Goal: Information Seeking & Learning: Learn about a topic

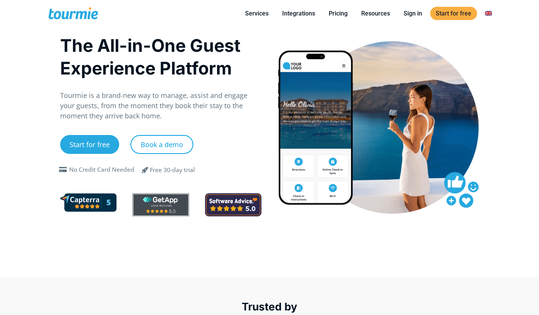
scroll to position [1, 0]
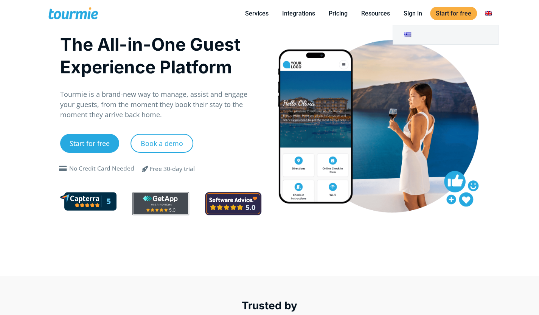
click at [489, 12] on link "Switch to" at bounding box center [488, 13] width 18 height 9
click at [415, 40] on link "Switch to" at bounding box center [445, 34] width 105 height 19
click at [407, 37] on link "Switch to" at bounding box center [445, 34] width 105 height 19
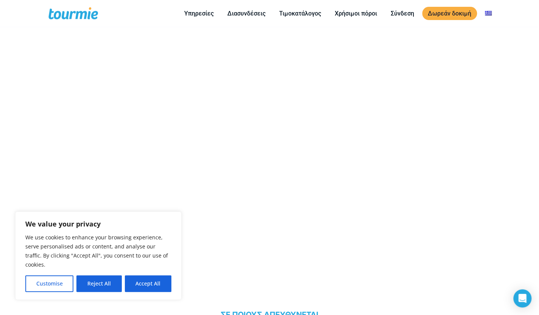
scroll to position [401, 0]
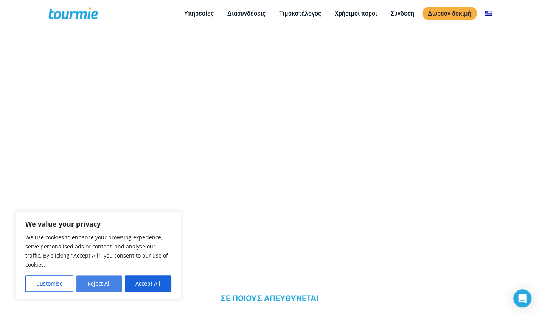
click at [90, 288] on button "Reject All" at bounding box center [98, 283] width 45 height 17
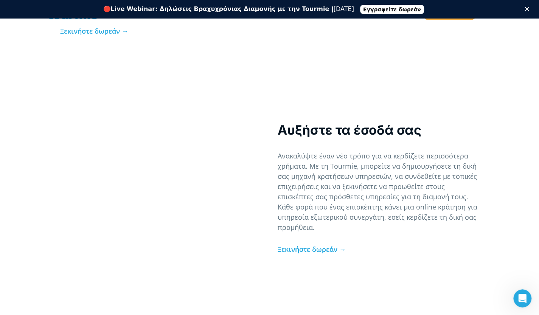
scroll to position [2050, 0]
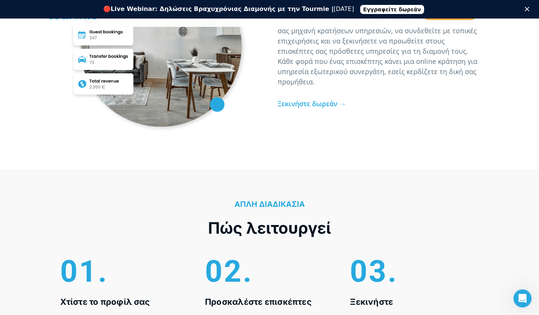
drag, startPoint x: 471, startPoint y: 143, endPoint x: 178, endPoint y: 83, distance: 299.5
click at [178, 83] on div at bounding box center [160, 45] width 201 height 201
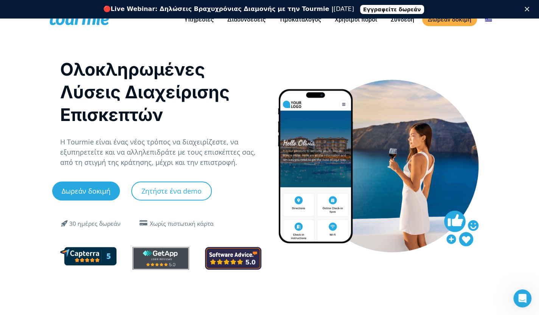
scroll to position [0, 0]
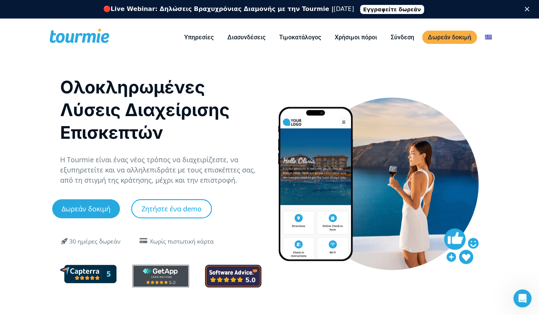
click at [153, 208] on link "Ζητήστε ένα demo" at bounding box center [171, 208] width 81 height 19
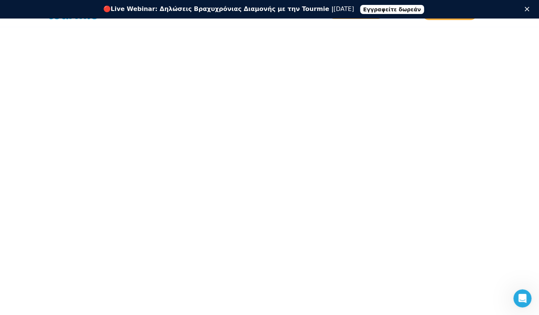
scroll to position [160, 0]
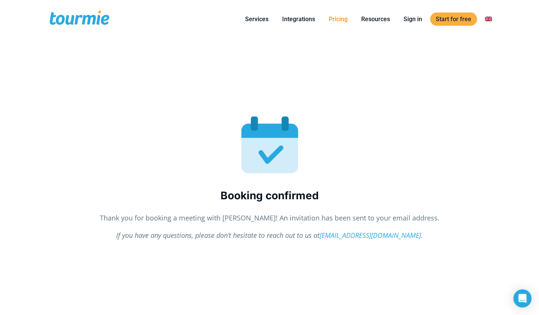
click at [344, 19] on link "Pricing" at bounding box center [338, 18] width 30 height 9
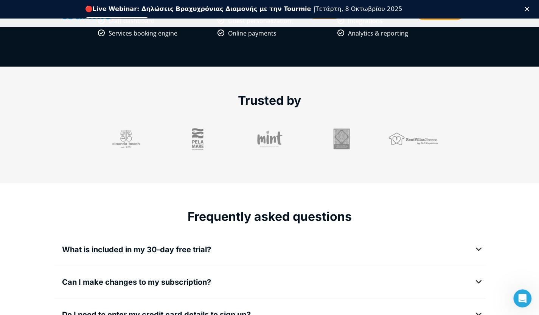
scroll to position [791, 0]
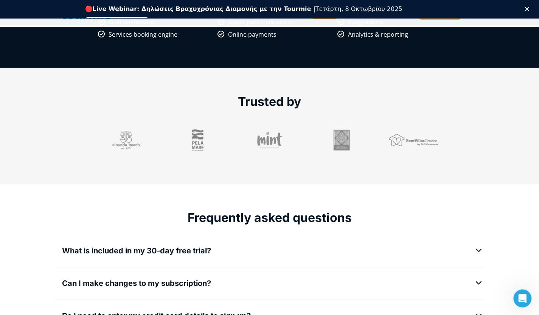
click at [396, 139] on div at bounding box center [413, 140] width 72 height 28
drag, startPoint x: 396, startPoint y: 139, endPoint x: 348, endPoint y: 170, distance: 56.7
click at [348, 170] on section "Trusted by" at bounding box center [269, 126] width 539 height 116
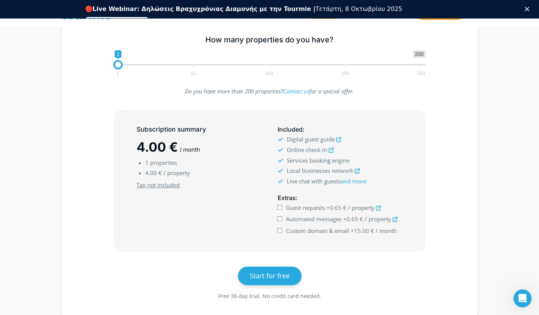
scroll to position [0, 0]
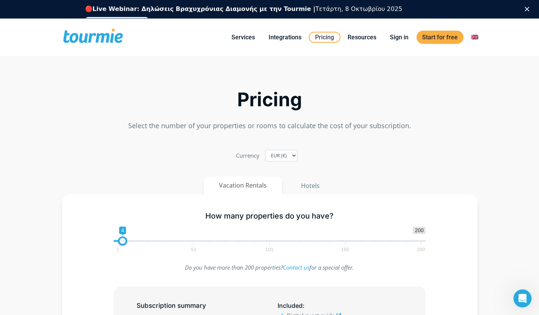
type input "3"
click at [121, 241] on span at bounding box center [120, 240] width 9 height 9
click at [149, 17] on link "Εγγραφείτε δωρεάν" at bounding box center [117, 21] width 64 height 9
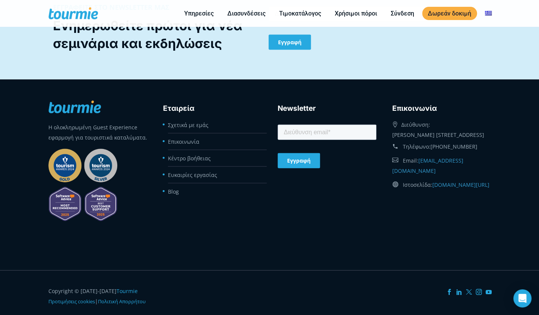
scroll to position [880, 0]
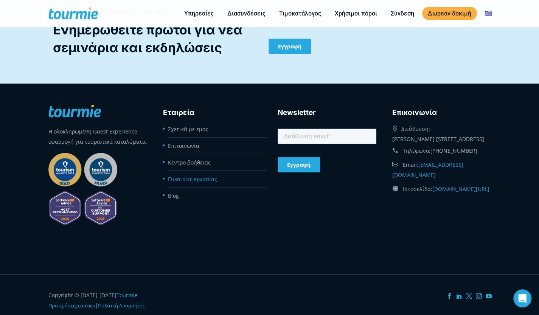
click at [181, 175] on link "Ευκαιρίες εργασίας" at bounding box center [192, 178] width 49 height 7
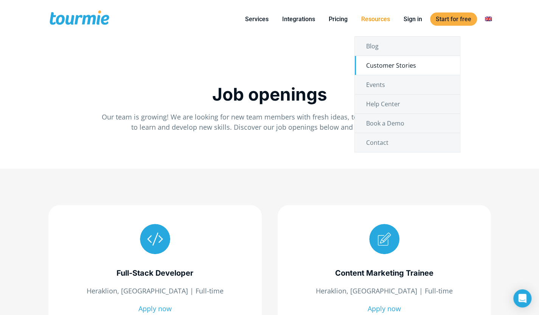
click at [377, 63] on link "Customer Stories" at bounding box center [407, 65] width 105 height 19
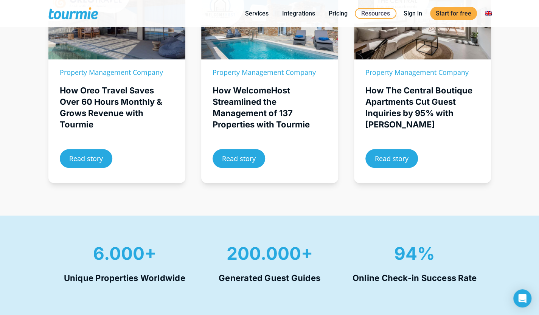
scroll to position [228, 0]
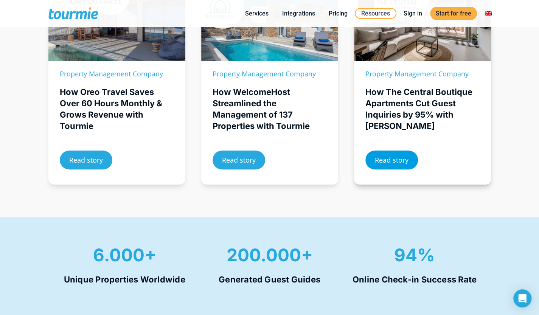
click at [384, 157] on span "Read story" at bounding box center [392, 160] width 34 height 7
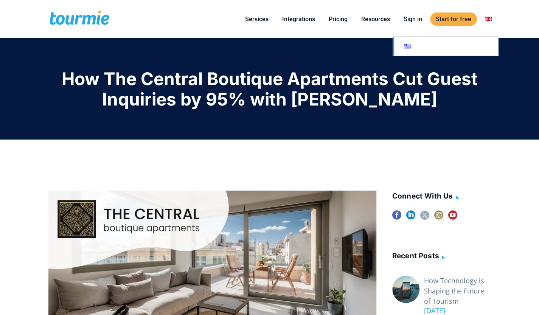
click at [417, 48] on link "Switch to" at bounding box center [445, 46] width 105 height 19
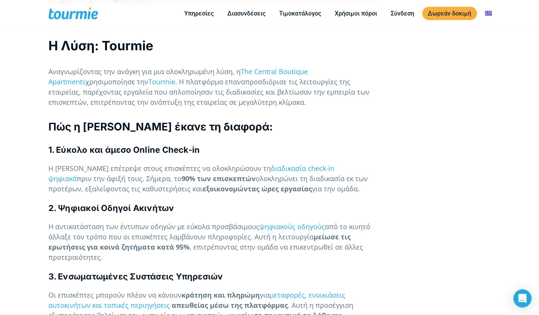
scroll to position [1403, 0]
click at [304, 163] on link "διαδικασία check-in ψηφιακά" at bounding box center [191, 172] width 286 height 19
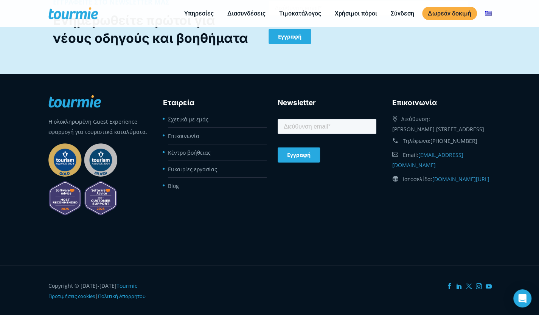
scroll to position [883, 0]
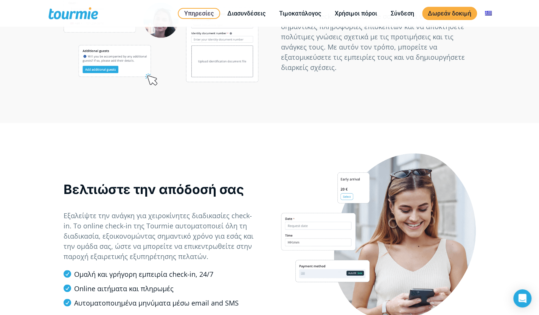
scroll to position [370, 0]
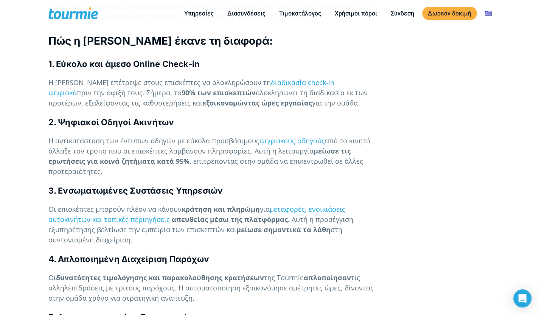
scroll to position [1524, 0]
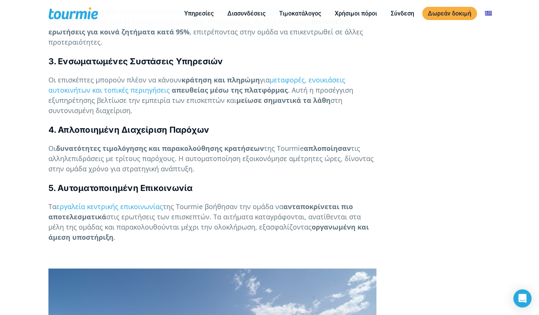
click at [159, 172] on p "Οι δυνατότητες τιμολόγησης και παρακολούθησης κρατήσεων της Tourmie απλοποίησαν…" at bounding box center [212, 158] width 328 height 31
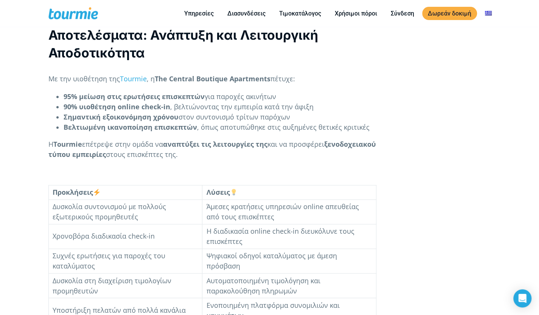
scroll to position [2150, 0]
drag, startPoint x: 271, startPoint y: 77, endPoint x: 154, endPoint y: 68, distance: 117.5
copy p "The Central Boutique Apartments"
